Goal: Task Accomplishment & Management: Use online tool/utility

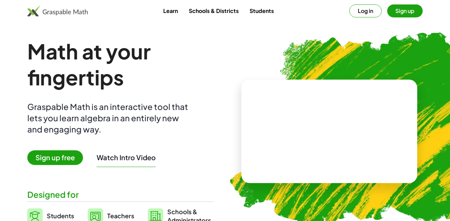
click at [400, 14] on button "Sign up" at bounding box center [404, 10] width 35 height 13
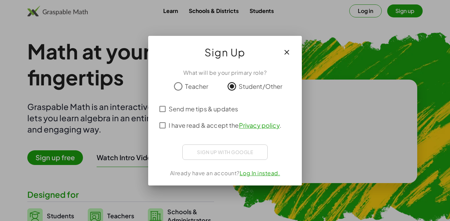
click at [187, 127] on span "I have read & accept the Privacy policy ." at bounding box center [224, 124] width 113 height 9
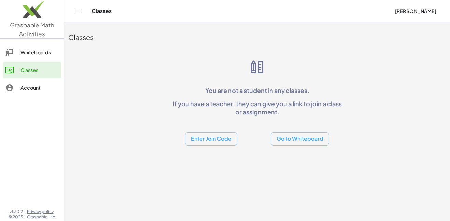
click at [206, 148] on div "Classes You are not a student in any classes. If you have a teacher, they can g…" at bounding box center [256, 85] width 385 height 127
click at [208, 145] on button "Enter Join Code" at bounding box center [211, 138] width 52 height 13
click at [213, 164] on div "Join Class" at bounding box center [211, 172] width 53 height 16
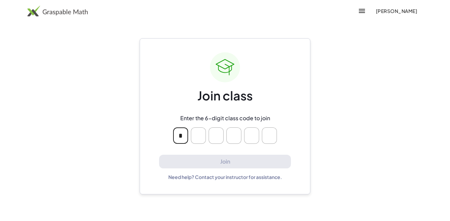
type input "*"
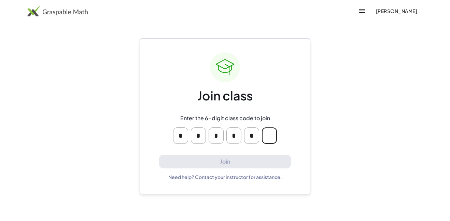
type input "*"
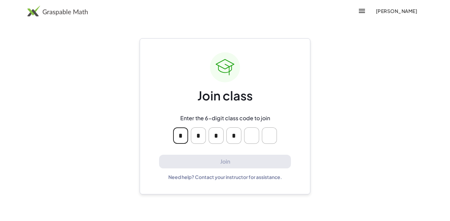
type input "*"
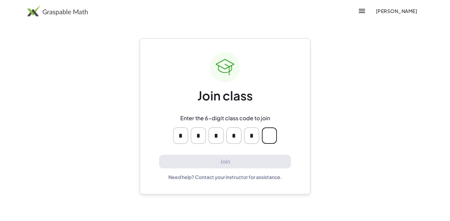
type input "*"
click at [265, 134] on input "Please enter OTP character 6" at bounding box center [269, 135] width 15 height 16
type input "*"
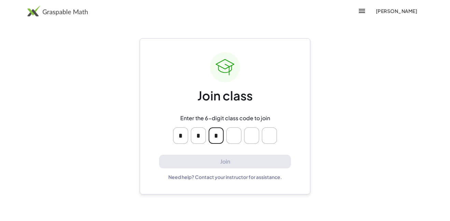
type input "*"
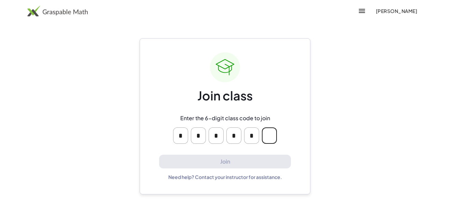
type input "*"
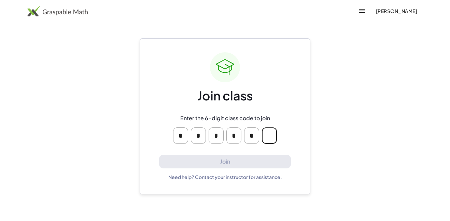
type input "*"
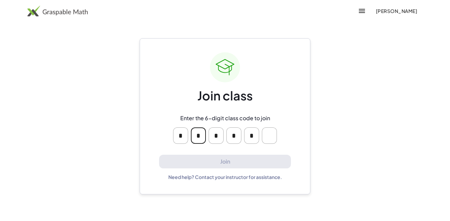
type input "*"
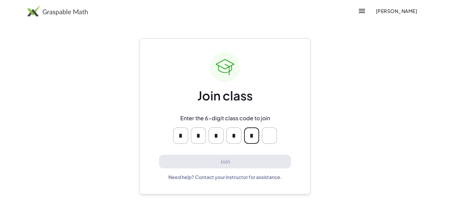
type input "*"
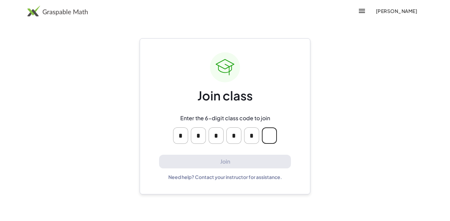
type input "*"
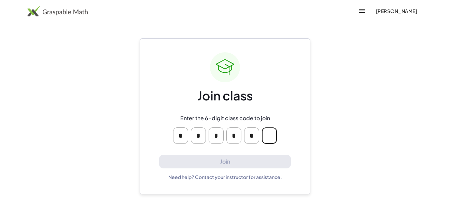
type input "*"
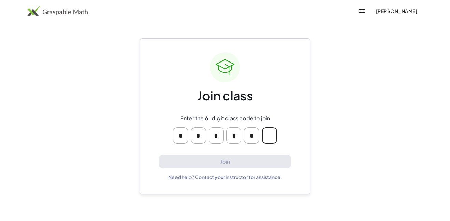
type input "*"
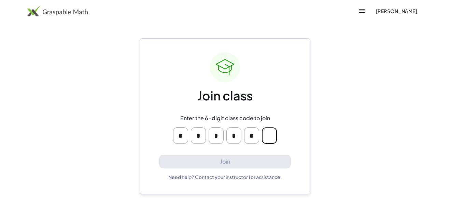
type input "*"
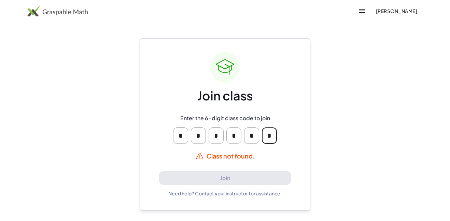
click at [269, 138] on input "Please enter OTP character 6" at bounding box center [269, 135] width 15 height 16
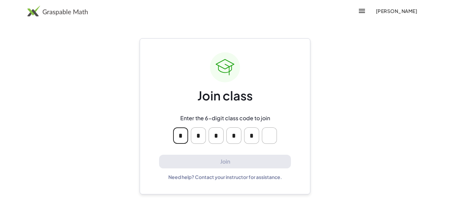
type input "*"
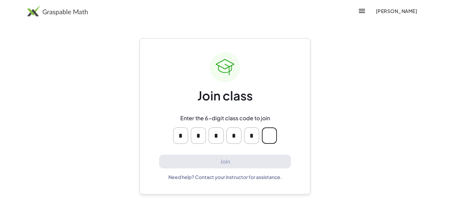
type input "*"
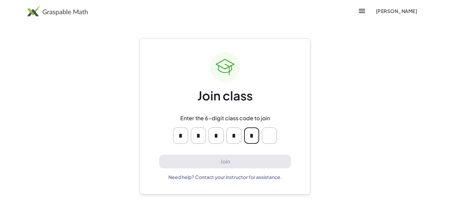
type input "*"
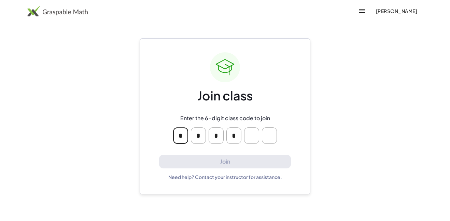
type input "*"
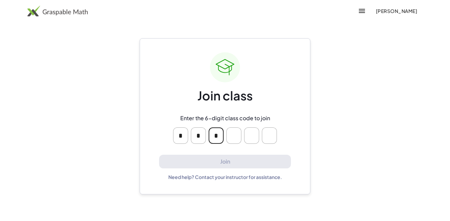
type input "*"
click at [359, 13] on icon "button" at bounding box center [361, 11] width 8 height 8
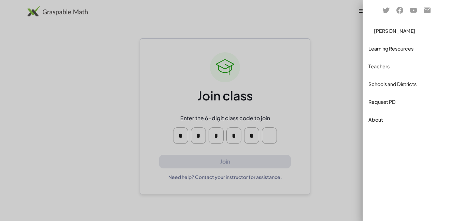
click at [342, 45] on div at bounding box center [225, 110] width 450 height 221
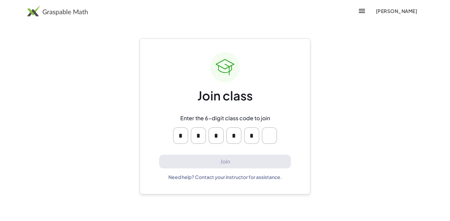
click at [276, 133] on input "Please enter OTP character 6" at bounding box center [269, 135] width 15 height 16
type input "*"
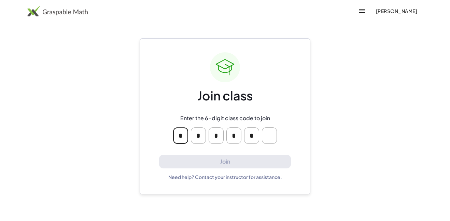
type input "*"
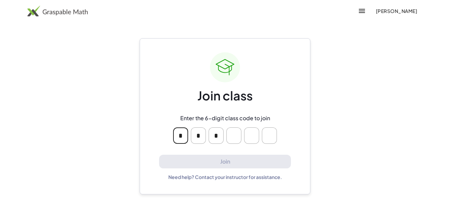
type input "*"
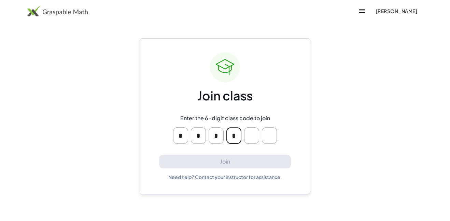
type input "*"
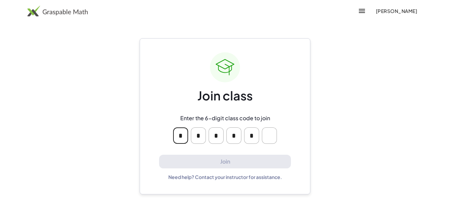
type input "*"
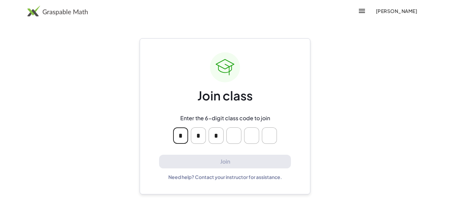
type input "*"
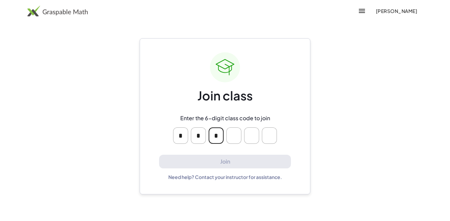
type input "*"
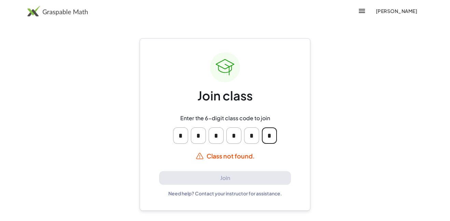
type input "*"
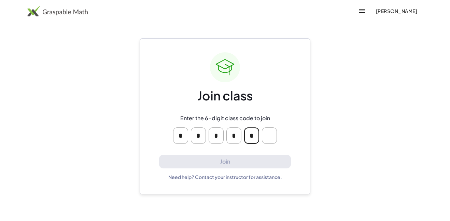
type input "*"
click at [183, 139] on input "*" at bounding box center [180, 135] width 15 height 16
type input "*"
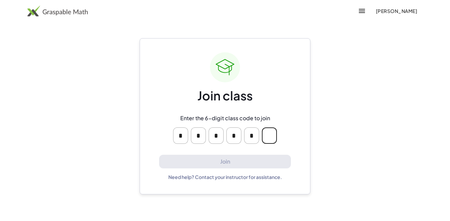
type input "*"
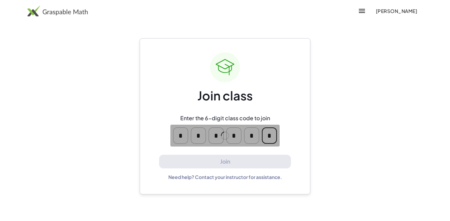
type input "*"
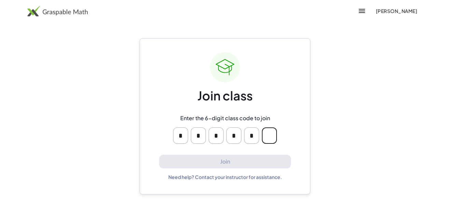
click at [271, 139] on input "Please enter OTP character 6" at bounding box center [269, 135] width 15 height 16
type input "*"
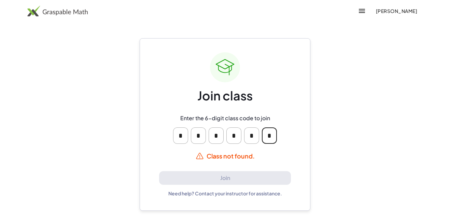
type input "*"
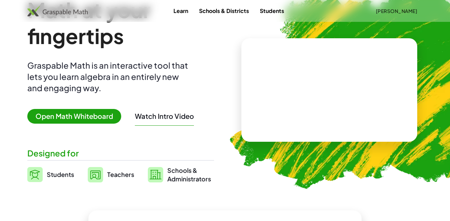
scroll to position [42, 0]
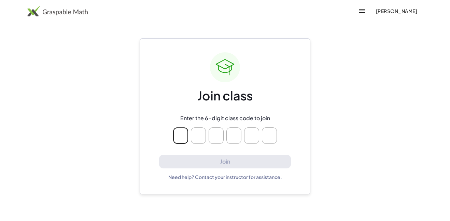
type input "*"
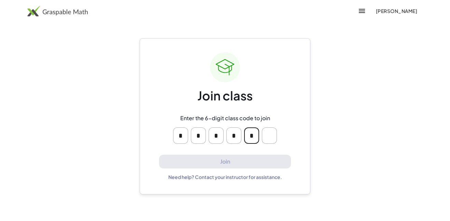
type input "*"
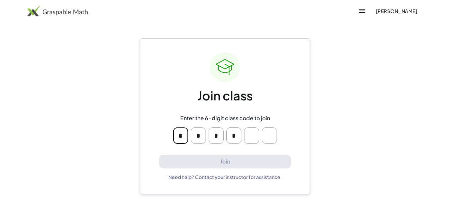
type input "*"
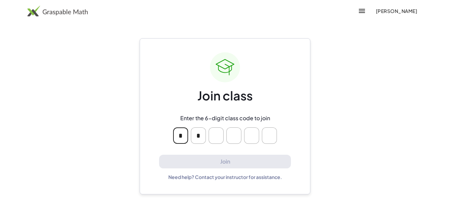
type input "*"
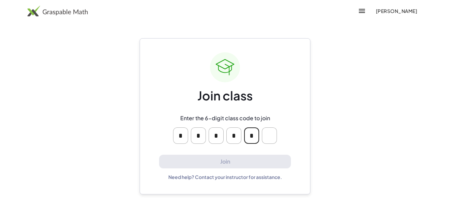
type input "*"
click at [271, 142] on input "Please enter OTP character 6" at bounding box center [269, 135] width 15 height 16
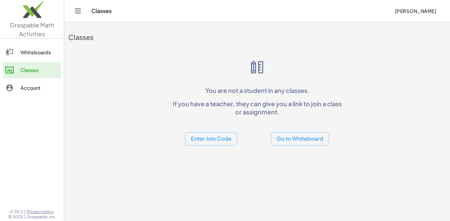
click at [194, 142] on button "Enter Join Code" at bounding box center [211, 138] width 52 height 13
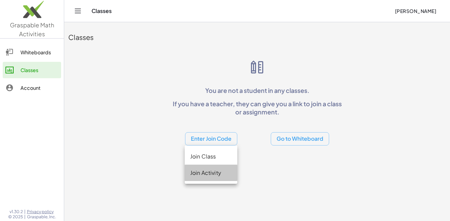
click at [205, 171] on div "Join Activity" at bounding box center [211, 172] width 42 height 8
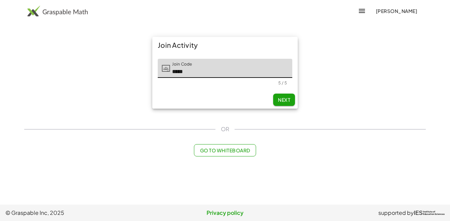
type input "*****"
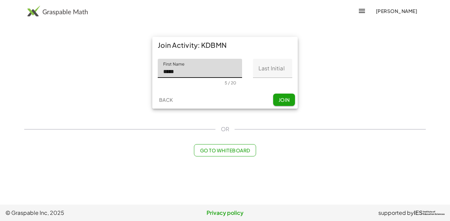
type input "*****"
click at [265, 69] on input "Last Initial" at bounding box center [272, 68] width 39 height 19
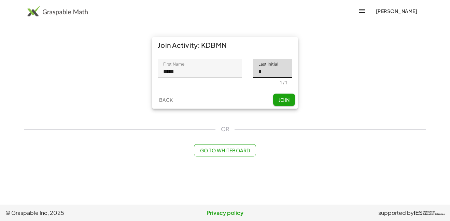
type input "*"
click at [290, 100] on button "Join" at bounding box center [284, 99] width 22 height 12
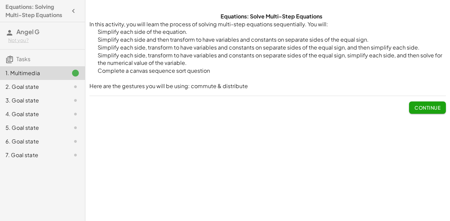
click at [59, 88] on div "2. Goal state" at bounding box center [32, 87] width 55 height 8
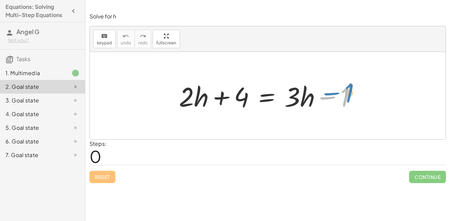
drag, startPoint x: 323, startPoint y: 99, endPoint x: 327, endPoint y: 94, distance: 5.8
click at [327, 94] on div at bounding box center [269, 95] width 189 height 35
click at [54, 102] on div "3. Goal state" at bounding box center [32, 100] width 55 height 8
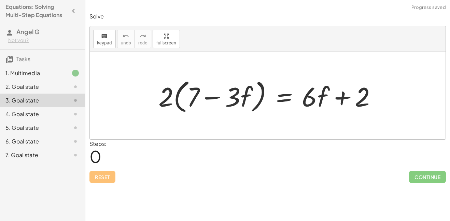
click at [41, 75] on div "1. Multimedia" at bounding box center [32, 73] width 55 height 8
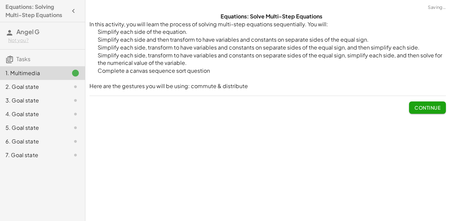
click at [411, 101] on button "Continue" at bounding box center [427, 107] width 37 height 12
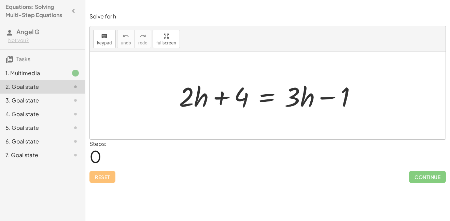
click at [196, 98] on div at bounding box center [269, 95] width 189 height 35
drag, startPoint x: 318, startPoint y: 95, endPoint x: 350, endPoint y: 30, distance: 72.3
click at [350, 30] on div "keyboard keypad undo undo redo redo fullscreen − 1 + · 2 · h + 4 = + · 3 · h − …" at bounding box center [267, 82] width 355 height 113
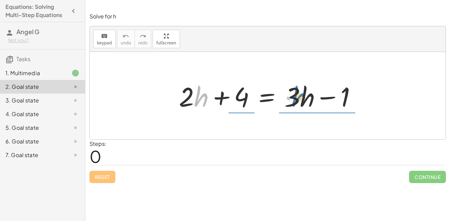
drag, startPoint x: 199, startPoint y: 93, endPoint x: 297, endPoint y: 93, distance: 98.6
click at [297, 93] on div at bounding box center [269, 95] width 189 height 35
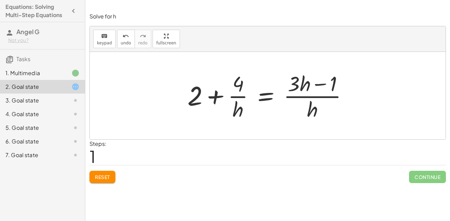
click at [95, 178] on span "Reset" at bounding box center [102, 177] width 15 height 6
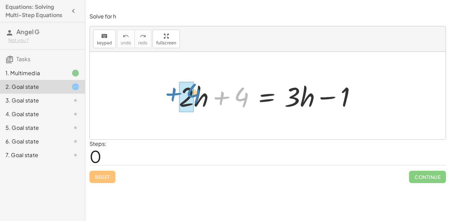
drag, startPoint x: 246, startPoint y: 97, endPoint x: 197, endPoint y: 93, distance: 48.9
click at [197, 93] on div at bounding box center [269, 95] width 189 height 35
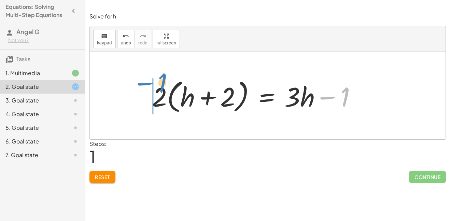
drag, startPoint x: 330, startPoint y: 100, endPoint x: 147, endPoint y: 86, distance: 183.0
click at [147, 86] on div "+ · 2 · h + 4 = + · 3 · h − 1 + · 2 · h + · 2 · 2 = + · 3 · h − 1 − 1 + 2 h + =…" at bounding box center [254, 95] width 225 height 43
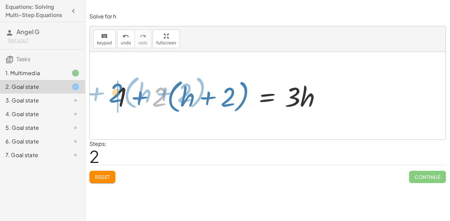
drag, startPoint x: 155, startPoint y: 97, endPoint x: 112, endPoint y: 92, distance: 43.2
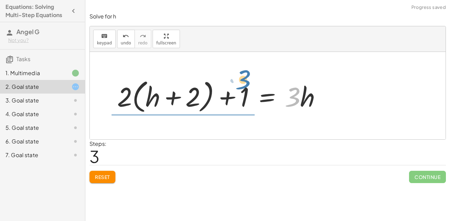
drag, startPoint x: 296, startPoint y: 95, endPoint x: 247, endPoint y: 78, distance: 52.0
click at [247, 78] on div at bounding box center [222, 95] width 216 height 39
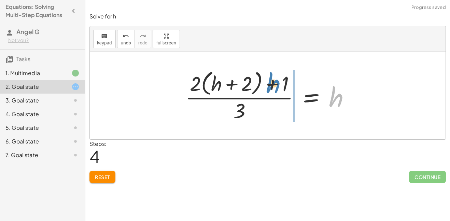
drag, startPoint x: 335, startPoint y: 102, endPoint x: 272, endPoint y: 88, distance: 64.6
click at [272, 88] on div at bounding box center [270, 96] width 177 height 56
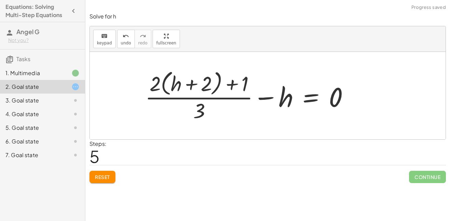
click at [102, 172] on button "Reset" at bounding box center [102, 177] width 26 height 12
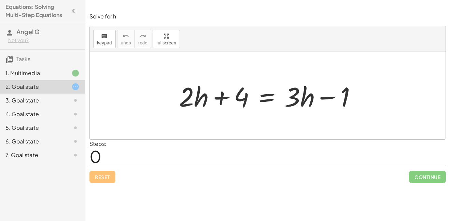
click at [187, 94] on div at bounding box center [269, 95] width 189 height 35
click at [337, 96] on div at bounding box center [269, 95] width 189 height 35
click at [325, 100] on div at bounding box center [269, 95] width 189 height 35
drag, startPoint x: 292, startPoint y: 99, endPoint x: 295, endPoint y: 96, distance: 4.6
click at [295, 96] on div at bounding box center [269, 95] width 189 height 35
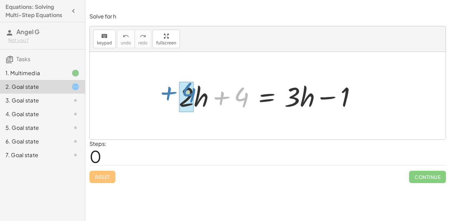
drag, startPoint x: 247, startPoint y: 100, endPoint x: 194, endPoint y: 95, distance: 52.7
click at [194, 95] on div at bounding box center [269, 95] width 189 height 35
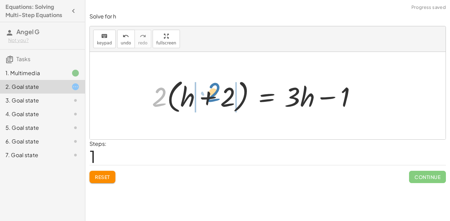
drag, startPoint x: 161, startPoint y: 95, endPoint x: 215, endPoint y: 90, distance: 54.1
click at [215, 90] on div at bounding box center [256, 95] width 216 height 39
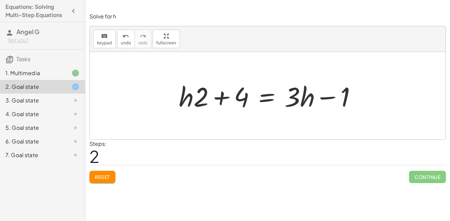
click at [210, 81] on div at bounding box center [269, 95] width 189 height 35
click at [107, 178] on span "Reset" at bounding box center [102, 177] width 15 height 6
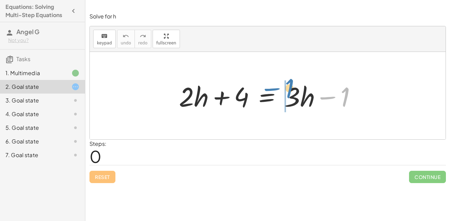
drag, startPoint x: 345, startPoint y: 100, endPoint x: 290, endPoint y: 94, distance: 55.3
click at [290, 94] on div at bounding box center [269, 95] width 189 height 35
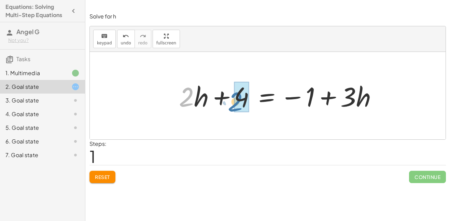
drag, startPoint x: 186, startPoint y: 94, endPoint x: 235, endPoint y: 99, distance: 50.0
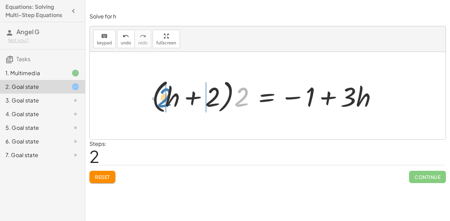
drag, startPoint x: 238, startPoint y: 101, endPoint x: 161, endPoint y: 101, distance: 76.7
click at [161, 101] on div at bounding box center [266, 95] width 237 height 39
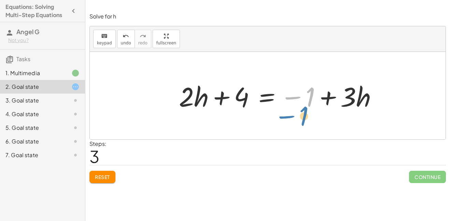
drag, startPoint x: 298, startPoint y: 95, endPoint x: 292, endPoint y: 113, distance: 19.1
click at [292, 113] on div "+ · 2 · h + 4 = + · 3 · h − 1 + · 2 · h + 4 = − 1 + · 3 · h + · 2 · h + · 2 · 2…" at bounding box center [277, 95] width 219 height 39
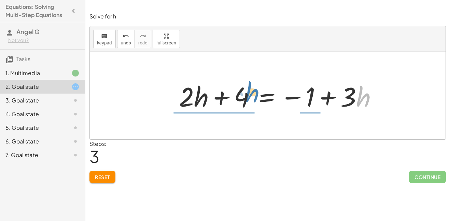
drag, startPoint x: 370, startPoint y: 95, endPoint x: 257, endPoint y: 91, distance: 113.0
click at [257, 91] on div at bounding box center [280, 95] width 210 height 35
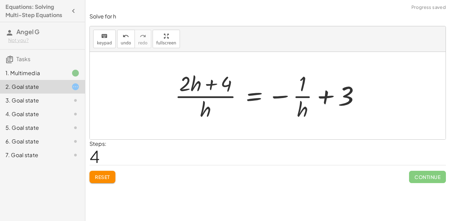
click at [326, 108] on div at bounding box center [269, 95] width 197 height 53
drag, startPoint x: 355, startPoint y: 101, endPoint x: 215, endPoint y: 75, distance: 142.2
click at [215, 75] on div at bounding box center [269, 95] width 197 height 53
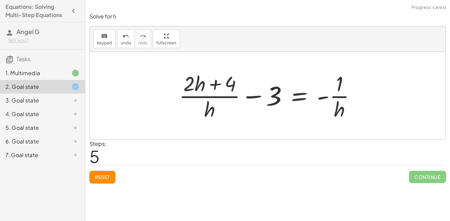
click at [292, 100] on div at bounding box center [269, 95] width 189 height 53
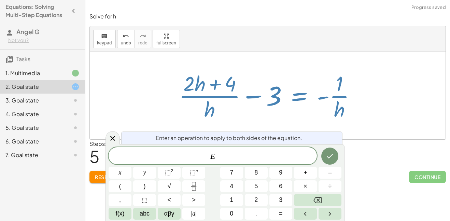
scroll to position [0, 0]
drag, startPoint x: 347, startPoint y: 105, endPoint x: 249, endPoint y: 83, distance: 100.5
click at [249, 83] on div at bounding box center [269, 95] width 189 height 53
click at [118, 135] on div at bounding box center [112, 137] width 14 height 13
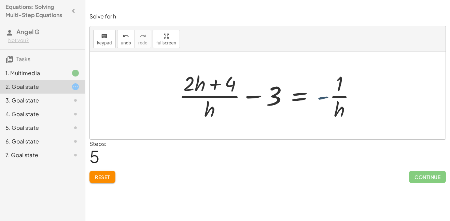
click at [318, 93] on div at bounding box center [269, 95] width 189 height 53
click at [332, 100] on div at bounding box center [269, 95] width 189 height 53
drag, startPoint x: 323, startPoint y: 99, endPoint x: 227, endPoint y: 82, distance: 97.6
click at [227, 82] on div at bounding box center [269, 95] width 189 height 53
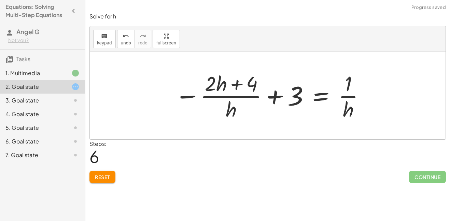
click at [342, 96] on div at bounding box center [269, 95] width 197 height 53
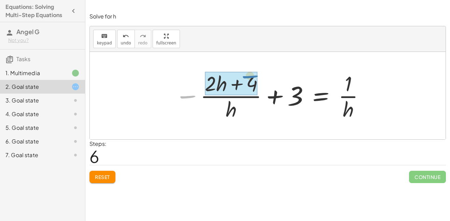
drag, startPoint x: 189, startPoint y: 94, endPoint x: 252, endPoint y: 74, distance: 66.1
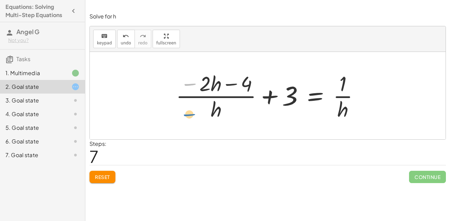
drag, startPoint x: 180, startPoint y: 81, endPoint x: 179, endPoint y: 113, distance: 31.7
click at [179, 113] on div at bounding box center [270, 95] width 196 height 53
drag, startPoint x: 194, startPoint y: 85, endPoint x: 236, endPoint y: 89, distance: 41.4
click at [236, 89] on div at bounding box center [270, 95] width 196 height 53
click at [187, 86] on div at bounding box center [270, 95] width 196 height 53
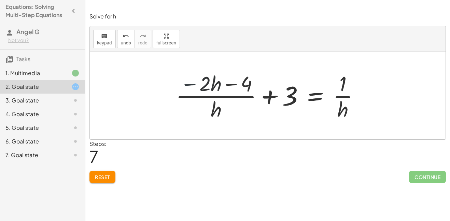
click at [187, 87] on div at bounding box center [270, 95] width 196 height 53
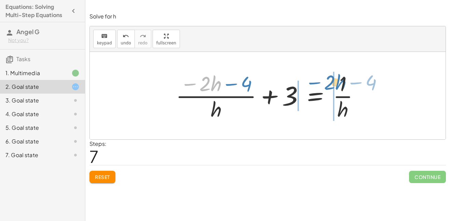
drag, startPoint x: 188, startPoint y: 85, endPoint x: 314, endPoint y: 84, distance: 126.5
click at [314, 84] on div at bounding box center [270, 95] width 196 height 53
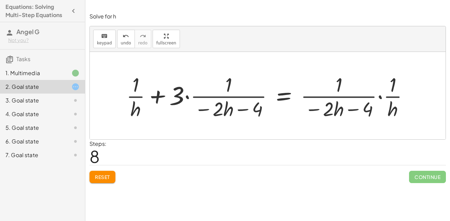
click at [133, 102] on div at bounding box center [270, 96] width 294 height 50
drag, startPoint x: 176, startPoint y: 93, endPoint x: 235, endPoint y: 79, distance: 60.6
click at [235, 79] on div at bounding box center [270, 96] width 294 height 50
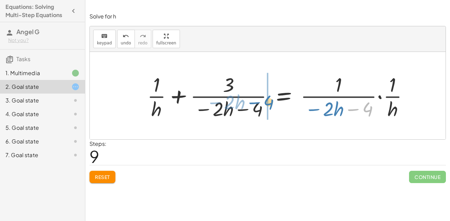
drag, startPoint x: 348, startPoint y: 109, endPoint x: 173, endPoint y: 95, distance: 175.5
click at [173, 95] on div at bounding box center [281, 96] width 274 height 50
